Goal: Connect with others: Connect with others

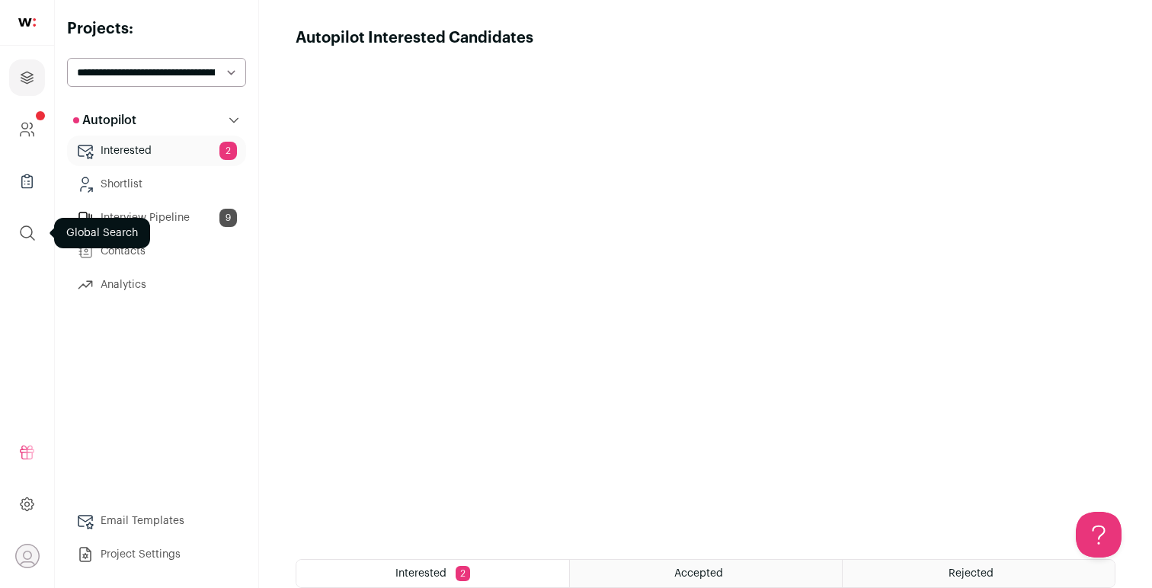
click at [29, 227] on icon "submit" at bounding box center [28, 233] width 14 height 14
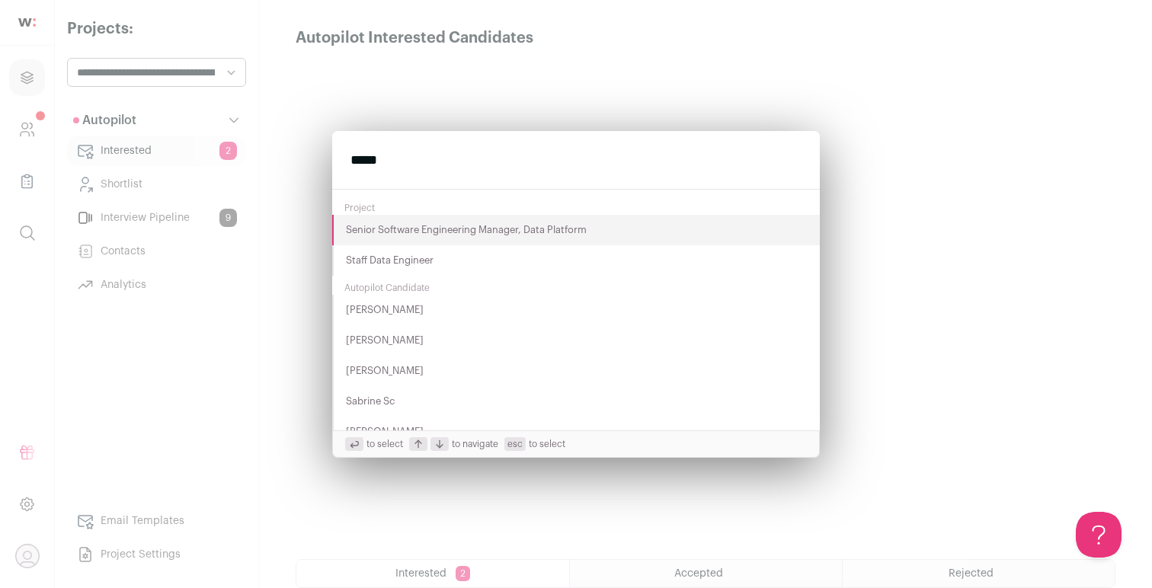
click at [446, 158] on input "*****" at bounding box center [575, 160] width 487 height 58
type input "****"
click at [448, 292] on button "Adam Macudzinski" at bounding box center [575, 291] width 487 height 30
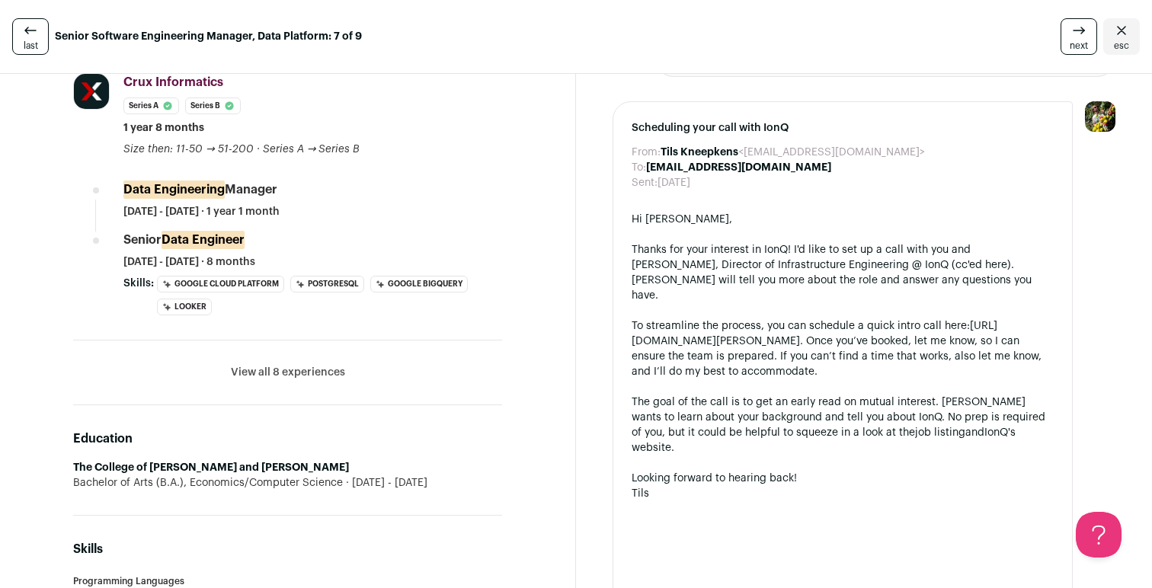
scroll to position [836, 0]
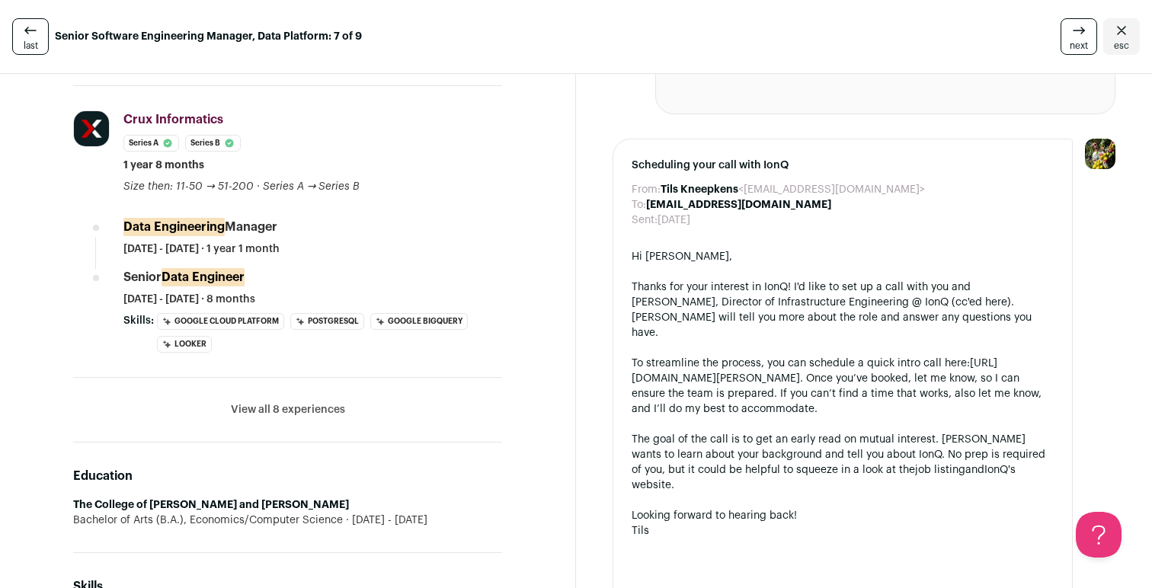
click at [312, 402] on button "View all 8 experiences" at bounding box center [288, 409] width 114 height 15
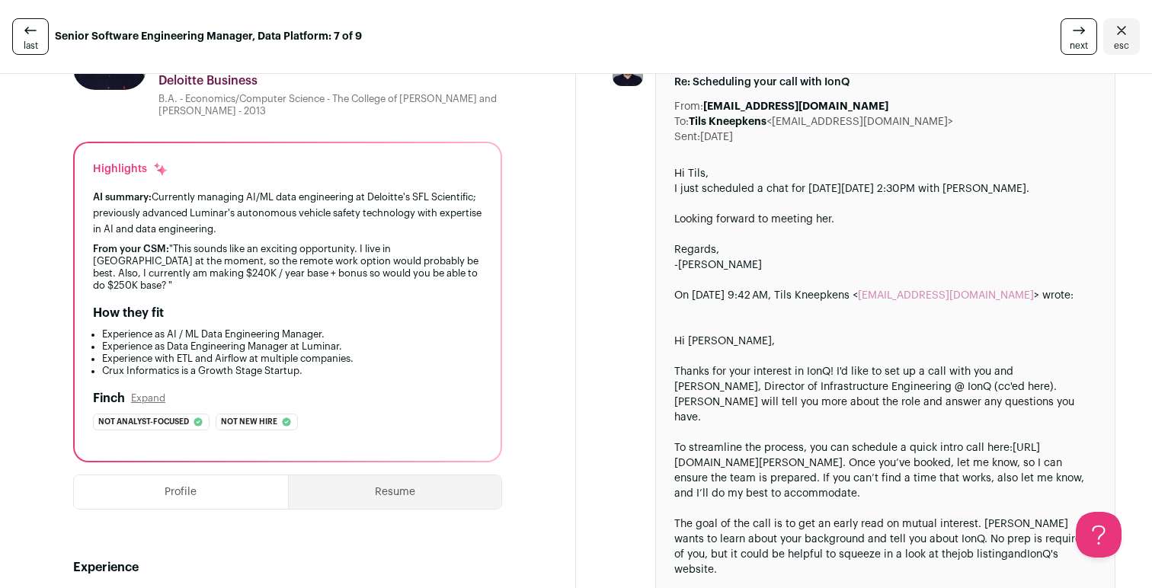
scroll to position [0, 0]
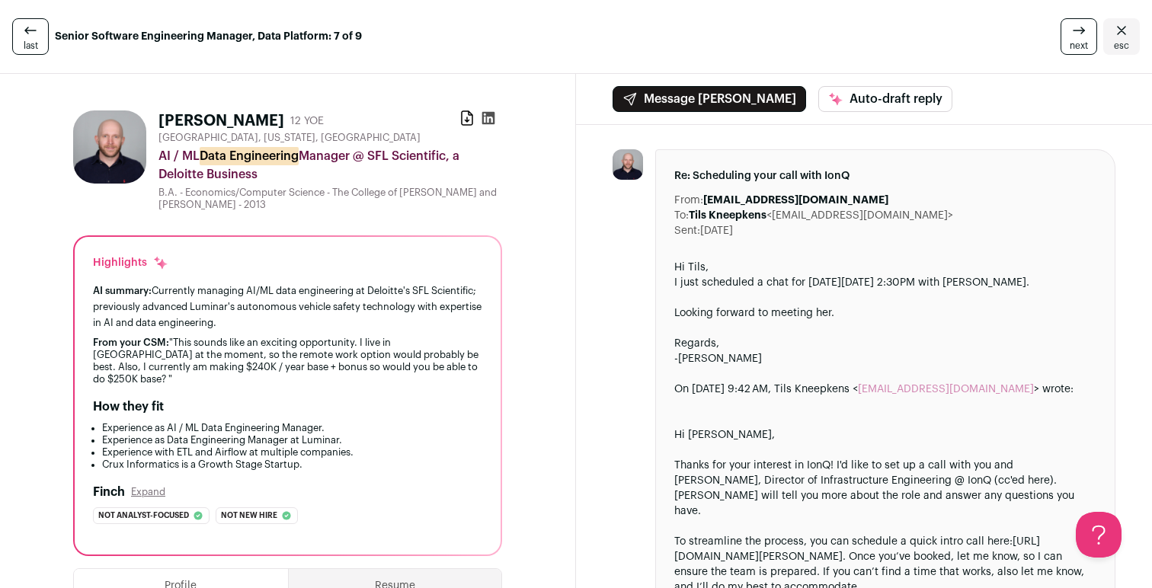
click at [707, 103] on button "Message Adam" at bounding box center [708, 99] width 193 height 26
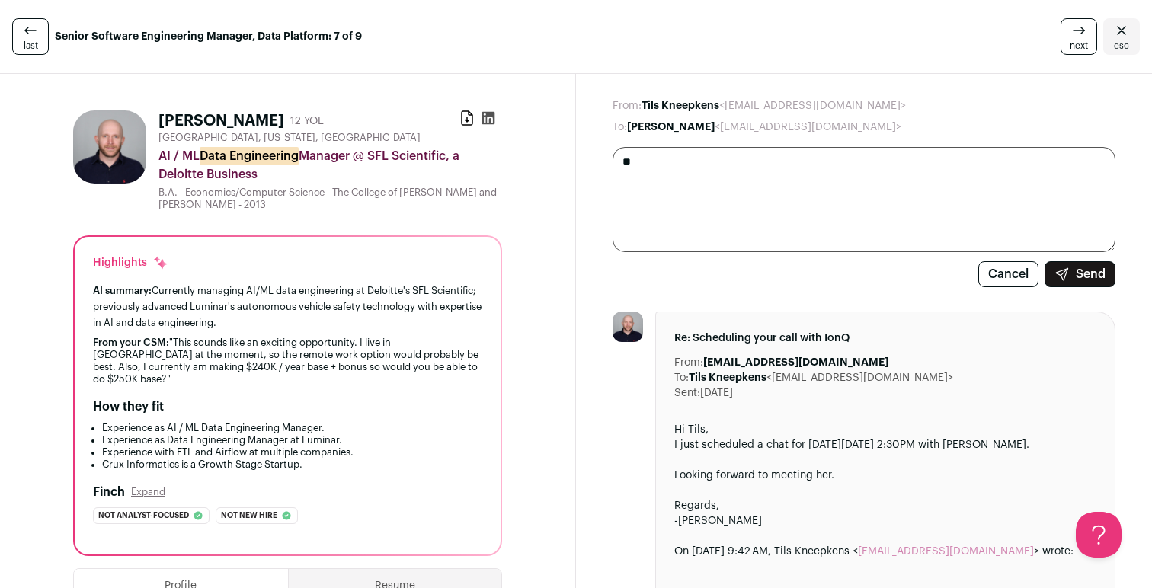
type textarea "*"
click at [692, 111] on dd "Tils Kneepkens <tils.ionq@wellfound.us>" at bounding box center [773, 105] width 264 height 15
click at [714, 122] on b "Adam Macudzinski" at bounding box center [671, 127] width 88 height 11
click at [996, 281] on button "Cancel" at bounding box center [1008, 274] width 60 height 26
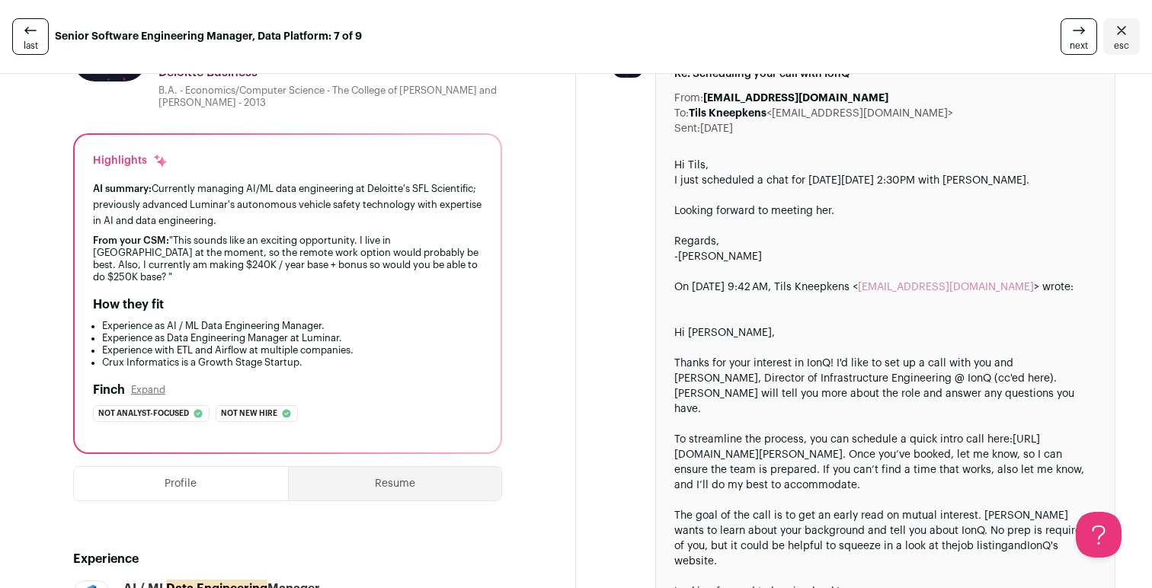
scroll to position [106, 0]
